Goal: Information Seeking & Learning: Learn about a topic

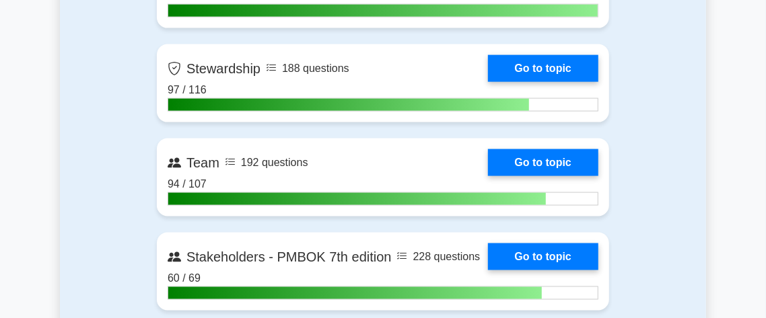
scroll to position [2853, 0]
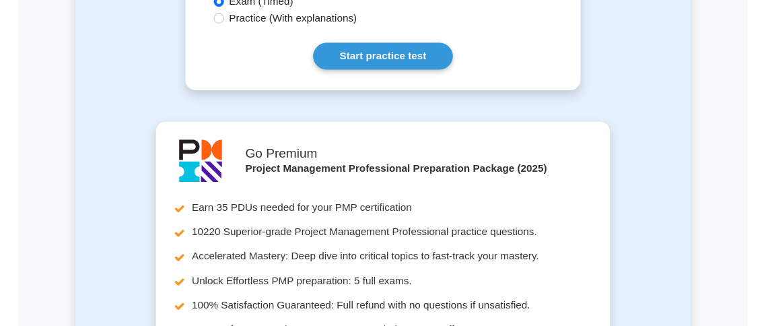
scroll to position [972, 0]
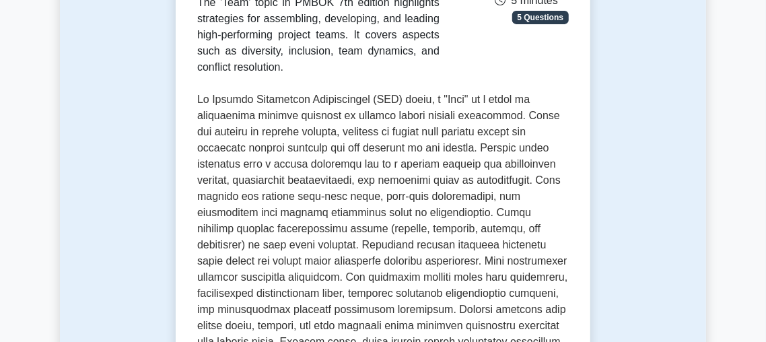
scroll to position [283, 0]
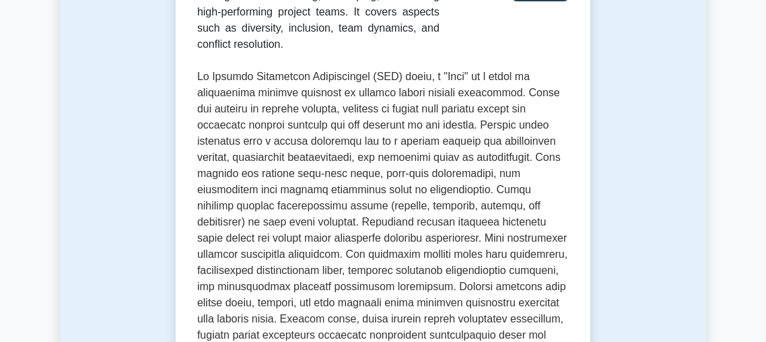
click at [506, 89] on p at bounding box center [382, 295] width 371 height 452
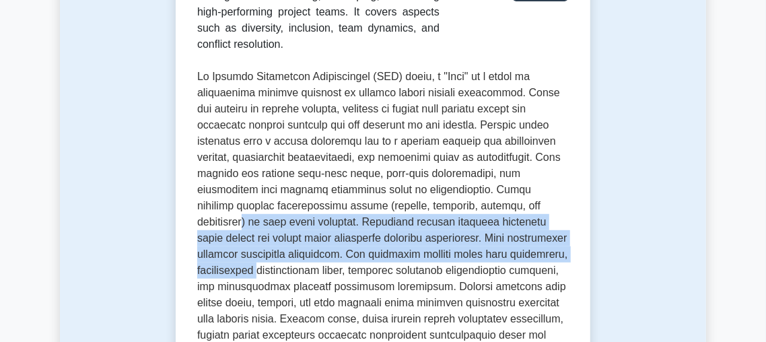
drag, startPoint x: 516, startPoint y: 211, endPoint x: 526, endPoint y: 252, distance: 42.3
click at [526, 252] on p at bounding box center [382, 295] width 371 height 452
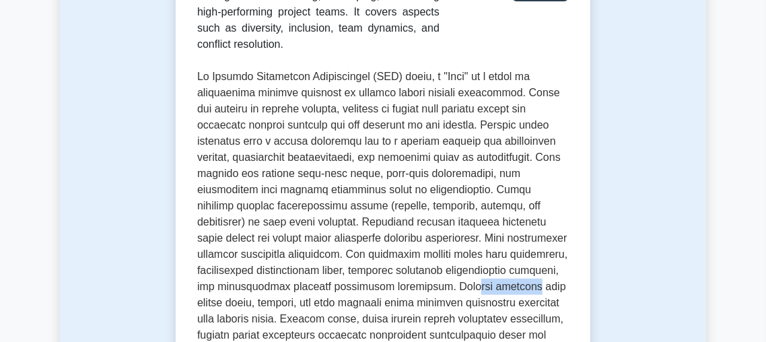
drag, startPoint x: 427, startPoint y: 284, endPoint x: 487, endPoint y: 292, distance: 60.4
click at [487, 292] on p at bounding box center [382, 295] width 371 height 452
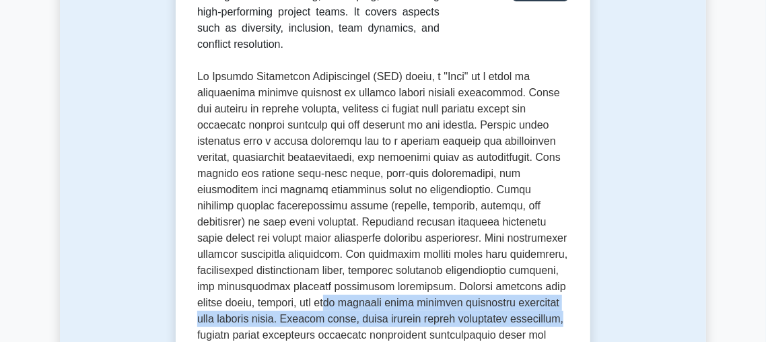
drag, startPoint x: 300, startPoint y: 299, endPoint x: 550, endPoint y: 318, distance: 251.0
click at [550, 318] on p at bounding box center [382, 295] width 371 height 452
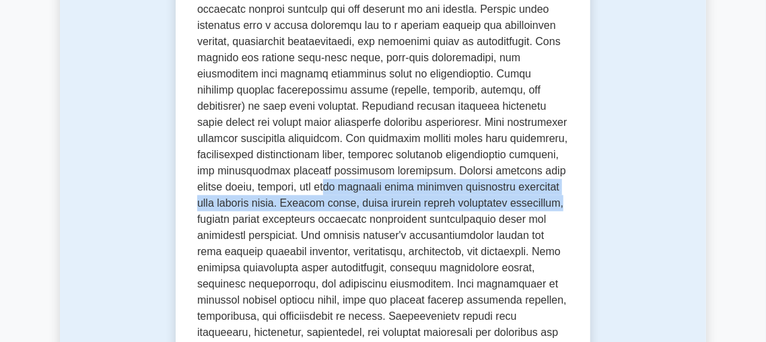
scroll to position [424, 0]
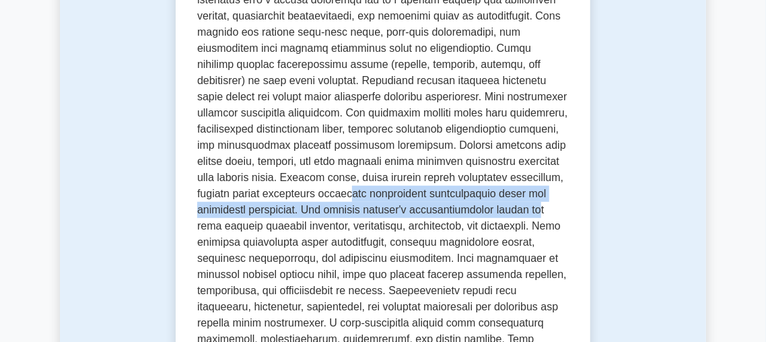
drag, startPoint x: 353, startPoint y: 191, endPoint x: 553, endPoint y: 215, distance: 202.0
click at [553, 215] on p at bounding box center [382, 153] width 371 height 452
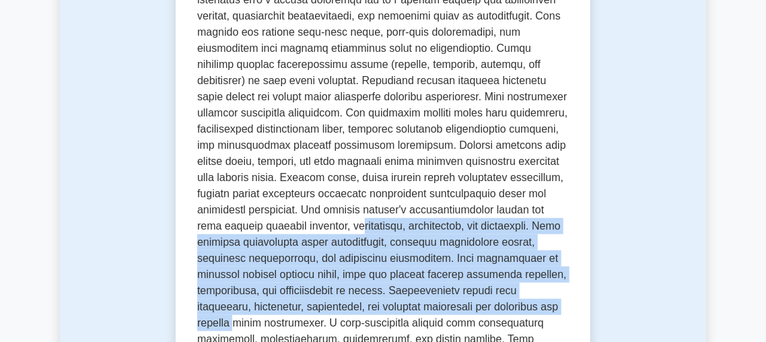
drag, startPoint x: 363, startPoint y: 227, endPoint x: 564, endPoint y: 306, distance: 216.1
click at [564, 306] on p at bounding box center [382, 153] width 371 height 452
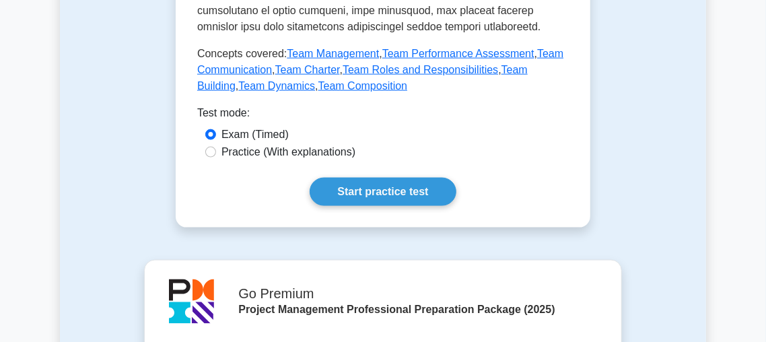
scroll to position [760, 0]
